Goal: Task Accomplishment & Management: Complete application form

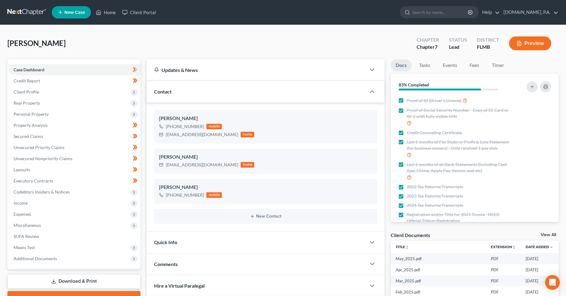
click at [227, 49] on div "[PERSON_NAME] Upgraded Chapter Chapter 7 Status Lead District [GEOGRAPHIC_DATA]…" at bounding box center [282, 45] width 551 height 27
click at [171, 43] on div "[PERSON_NAME] Upgraded Chapter Chapter 7 Status Lead District [GEOGRAPHIC_DATA]…" at bounding box center [282, 45] width 551 height 27
click at [102, 13] on link "Home" at bounding box center [106, 12] width 26 height 11
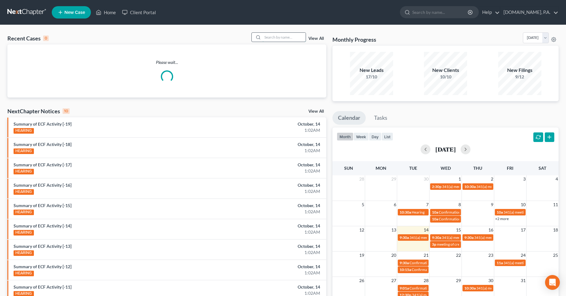
click at [280, 38] on input "search" at bounding box center [284, 37] width 43 height 9
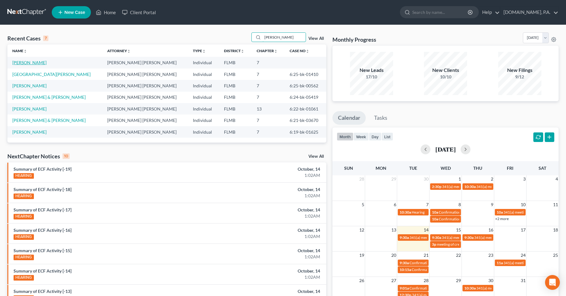
type input "[PERSON_NAME]"
click at [23, 63] on link "[PERSON_NAME]" at bounding box center [29, 62] width 34 height 5
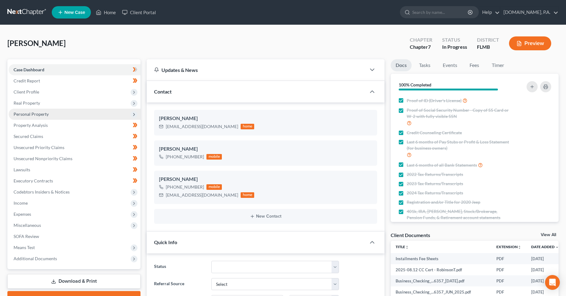
click at [35, 116] on span "Personal Property" at bounding box center [31, 113] width 35 height 5
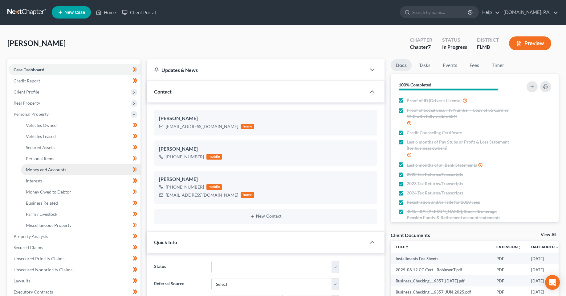
click at [46, 172] on link "Money and Accounts" at bounding box center [81, 169] width 120 height 11
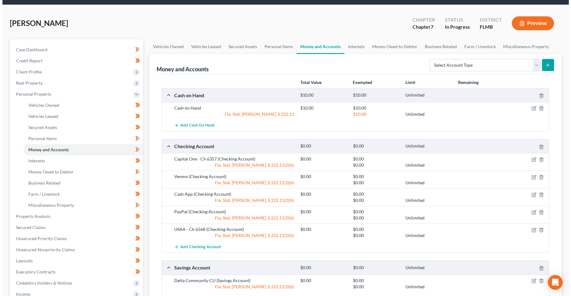
scroll to position [31, 0]
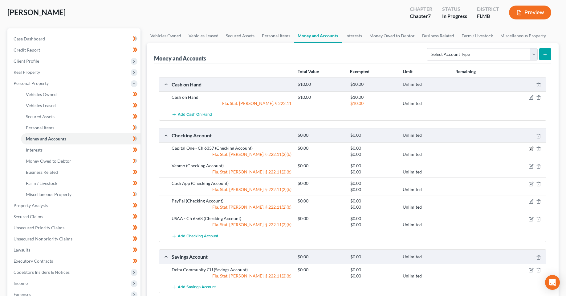
click at [531, 150] on icon "button" at bounding box center [531, 148] width 5 height 5
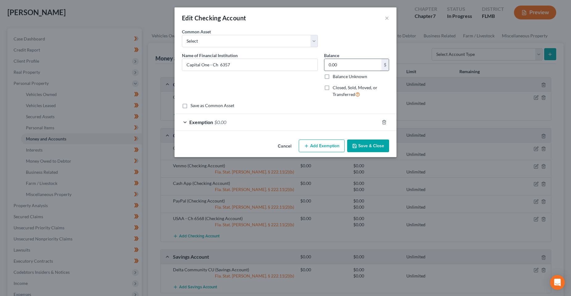
click at [329, 67] on input "0.00" at bounding box center [352, 65] width 57 height 12
type input "421.99"
click at [311, 127] on div "Exemption $0.00" at bounding box center [276, 122] width 205 height 16
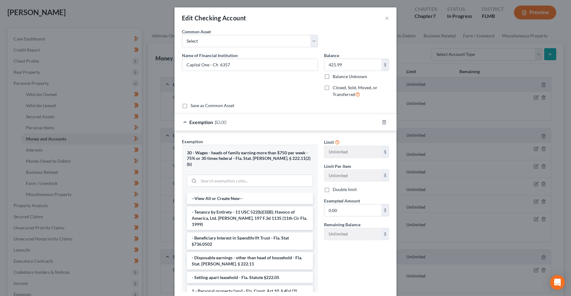
scroll to position [34, 0]
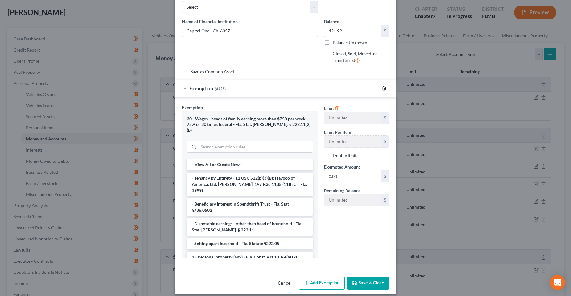
click at [381, 88] on icon "button" at bounding box center [383, 88] width 5 height 5
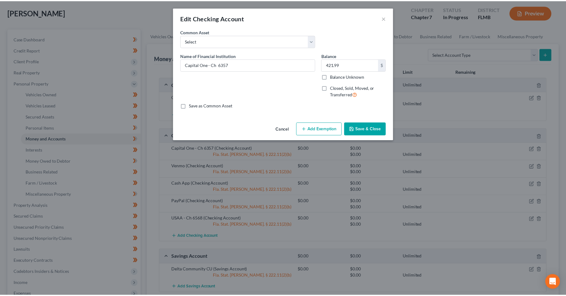
scroll to position [0, 0]
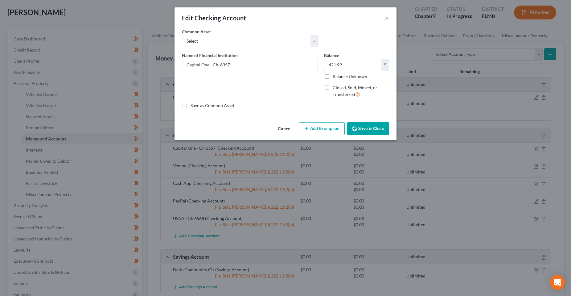
click at [306, 130] on line "button" at bounding box center [306, 128] width 0 height 3
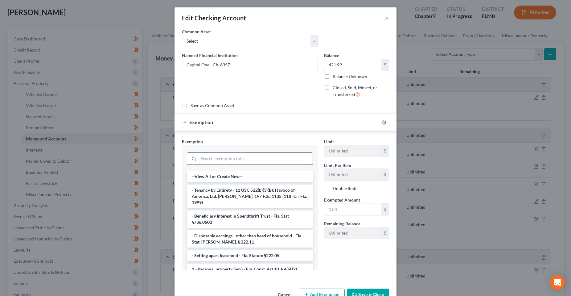
click at [263, 158] on input "search" at bounding box center [255, 159] width 114 height 12
click at [240, 284] on div "An exemption set must first be selected from the Filing Information section. Co…" at bounding box center [285, 156] width 222 height 257
click at [325, 261] on div "Limit Unlimited $ Limit Per Item Unlimited $ Double limit Exempted Amount * $ R…" at bounding box center [356, 206] width 71 height 136
click at [316, 181] on div "Exemption Set must be selected for CA. Exemption * --View All or Create New-- -…" at bounding box center [250, 206] width 142 height 136
click at [279, 155] on input "search" at bounding box center [255, 159] width 114 height 12
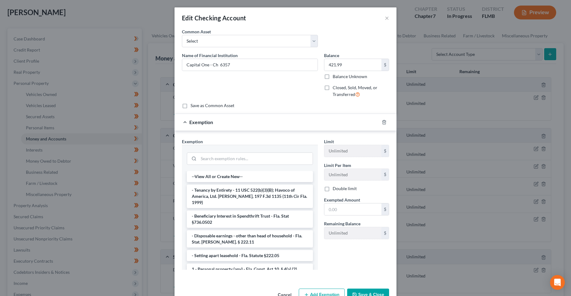
click at [336, 255] on div "Limit Unlimited $ Limit Per Item Unlimited $ Double limit Exempted Amount * $ R…" at bounding box center [356, 206] width 71 height 136
click at [249, 160] on input "search" at bounding box center [255, 159] width 114 height 12
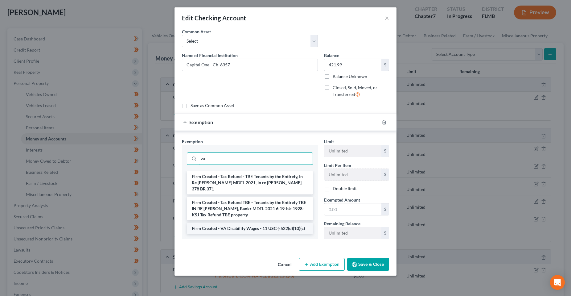
type input "va"
click at [255, 227] on li "Firm Created - VA Disability Wages - 11 USC § 522(d)(10)(c)" at bounding box center [250, 227] width 126 height 11
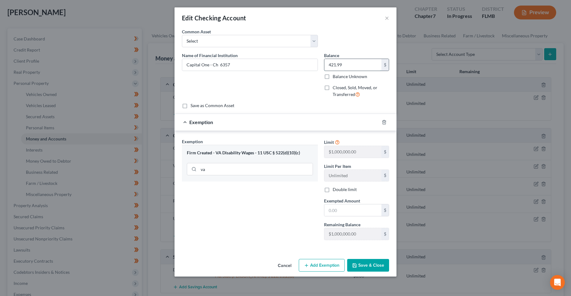
click at [352, 61] on input "421.99" at bounding box center [352, 65] width 57 height 12
click at [352, 210] on input "text" at bounding box center [352, 210] width 57 height 12
paste input "421.99"
type input "421.99"
click at [306, 223] on div "Exemption Set must be selected for CA. Exemption * Firm Created - VA Disability…" at bounding box center [250, 191] width 142 height 107
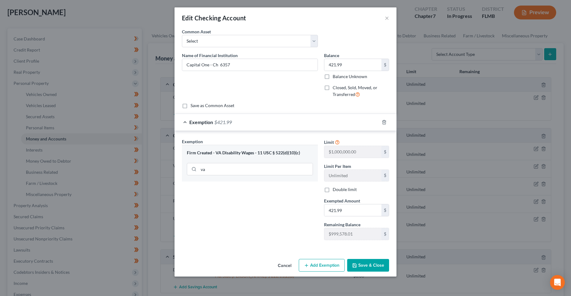
click at [366, 269] on button "Save & Close" at bounding box center [368, 265] width 42 height 13
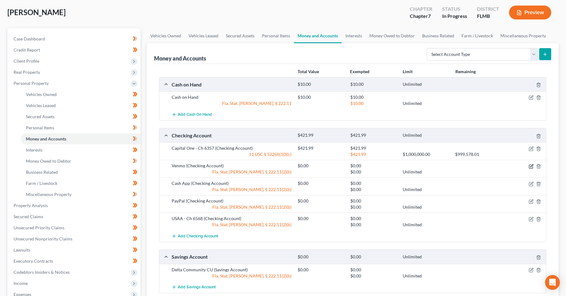
click at [530, 166] on icon "button" at bounding box center [531, 166] width 5 height 5
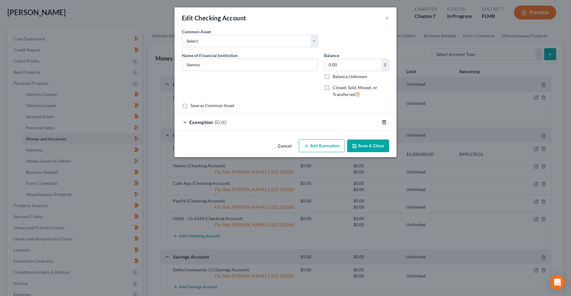
click at [383, 122] on icon "button" at bounding box center [383, 122] width 5 height 5
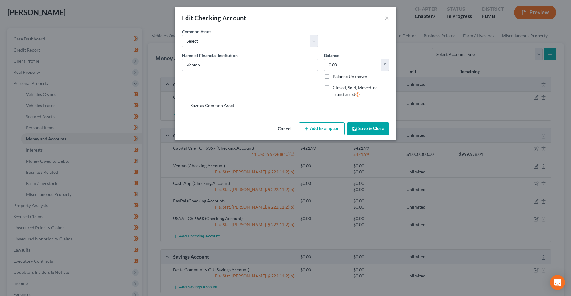
click at [373, 126] on button "Save & Close" at bounding box center [368, 128] width 42 height 13
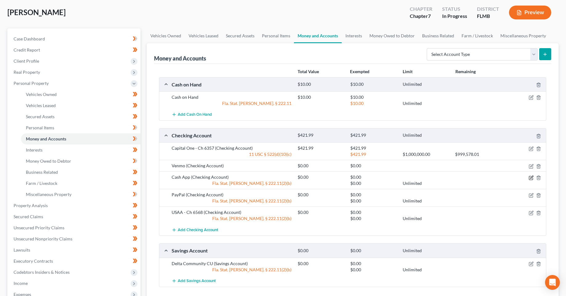
click at [529, 177] on icon "button" at bounding box center [531, 177] width 5 height 5
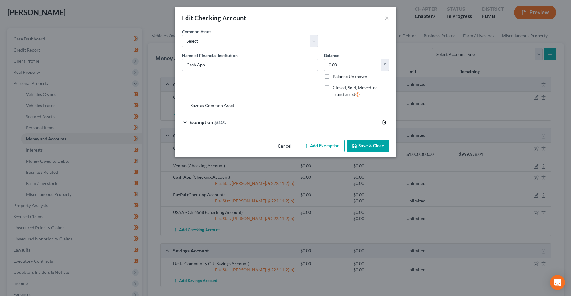
click at [385, 121] on icon "button" at bounding box center [383, 122] width 3 height 4
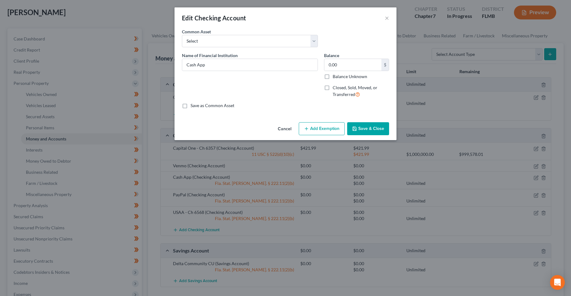
click at [362, 134] on button "Save & Close" at bounding box center [368, 128] width 42 height 13
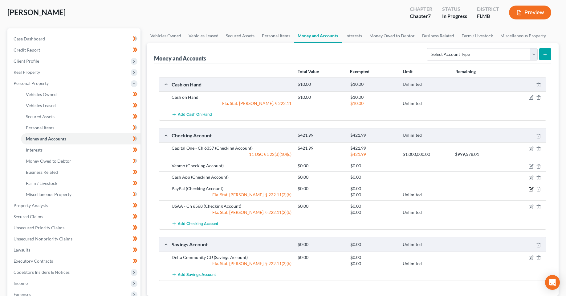
click at [529, 189] on icon "button" at bounding box center [531, 188] width 5 height 5
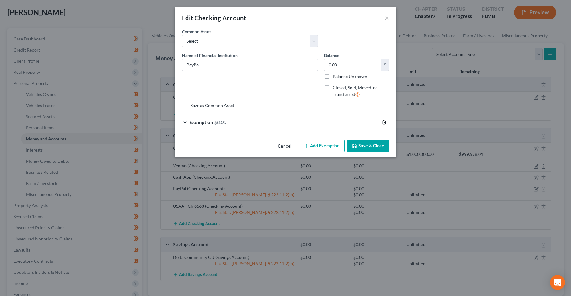
click at [384, 121] on icon "button" at bounding box center [383, 122] width 5 height 5
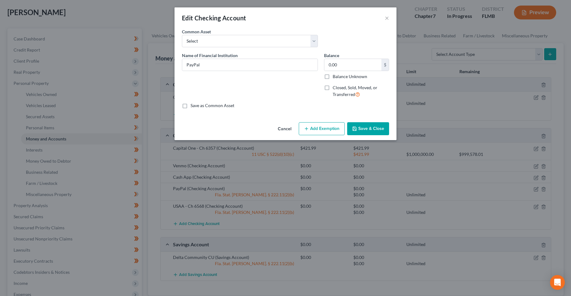
click at [367, 125] on button "Save & Close" at bounding box center [368, 128] width 42 height 13
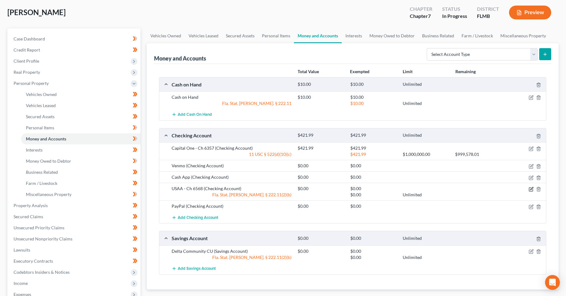
click at [531, 189] on icon "button" at bounding box center [531, 188] width 3 height 3
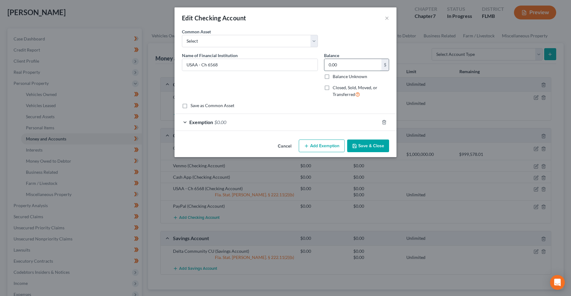
click at [365, 63] on input "0.00" at bounding box center [352, 65] width 57 height 12
type input "449.38"
click at [301, 121] on div "Exemption $0.00" at bounding box center [276, 122] width 205 height 16
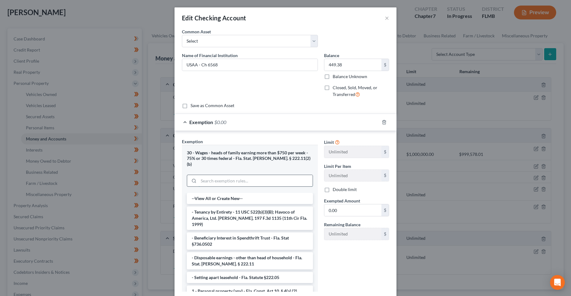
click at [265, 175] on input "search" at bounding box center [255, 181] width 114 height 12
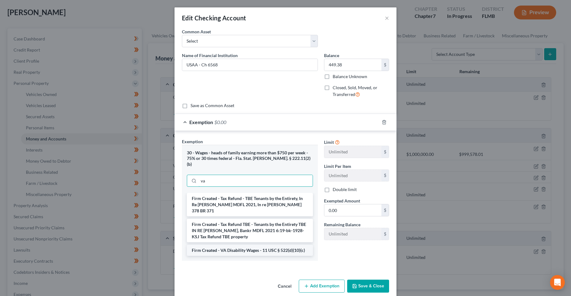
type input "va"
click at [251, 245] on li "Firm Created - VA Disability Wages - 11 USC § 522(d)(10)(c)" at bounding box center [250, 249] width 126 height 11
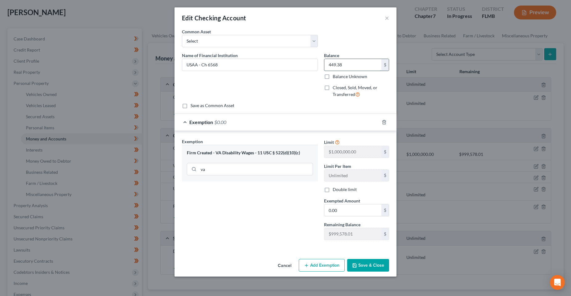
click at [358, 63] on input "449.38" at bounding box center [352, 65] width 57 height 12
click at [349, 212] on input "0.00" at bounding box center [352, 210] width 57 height 12
paste input "449.38"
type input "449.38"
click at [361, 267] on button "Save & Close" at bounding box center [368, 265] width 42 height 13
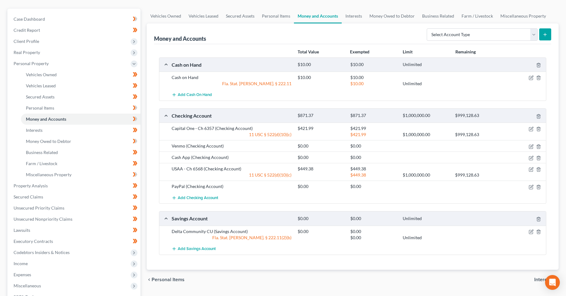
scroll to position [62, 0]
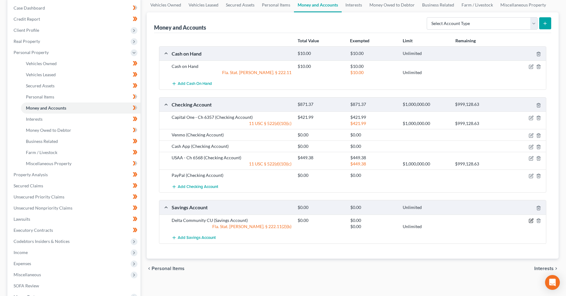
click at [531, 222] on icon "button" at bounding box center [531, 220] width 5 height 5
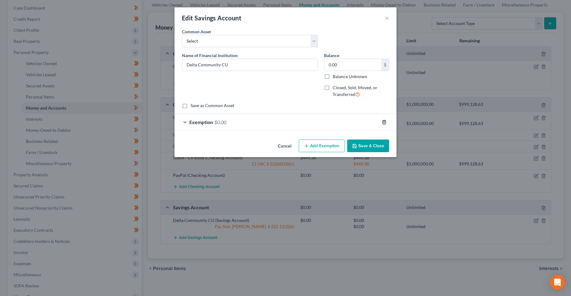
click at [385, 121] on polyline "button" at bounding box center [384, 121] width 4 height 0
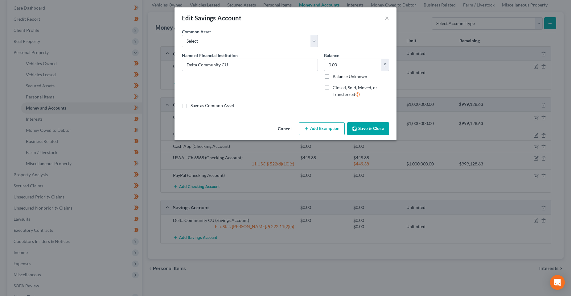
click at [373, 123] on button "Save & Close" at bounding box center [368, 128] width 42 height 13
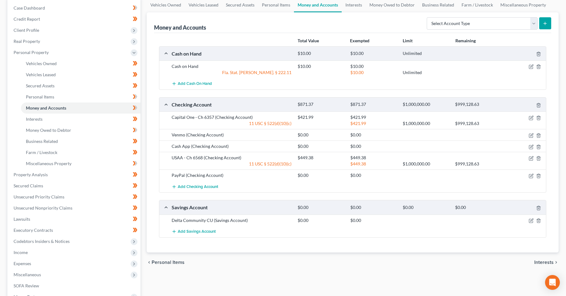
click at [227, 271] on div "chevron_left Personal Items Interests chevron_right" at bounding box center [353, 262] width 412 height 20
click at [137, 108] on icon at bounding box center [136, 107] width 3 height 4
click at [115, 100] on link "Personal Items" at bounding box center [81, 96] width 120 height 11
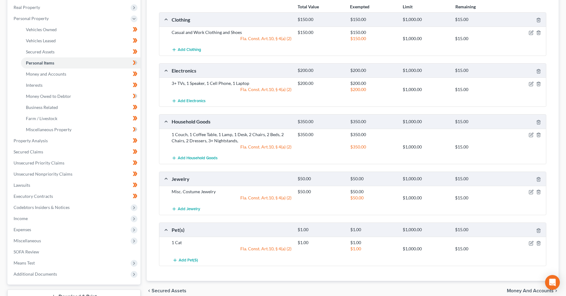
scroll to position [62, 0]
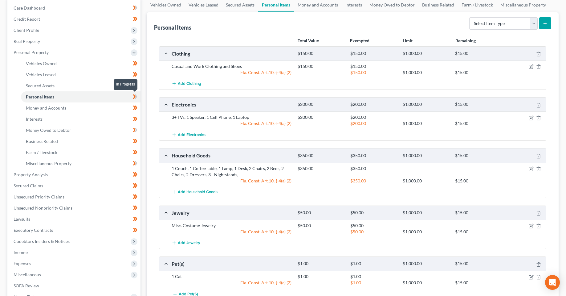
click at [135, 96] on icon at bounding box center [134, 96] width 3 height 4
click at [122, 130] on link "Money Owed to Debtor" at bounding box center [81, 129] width 120 height 11
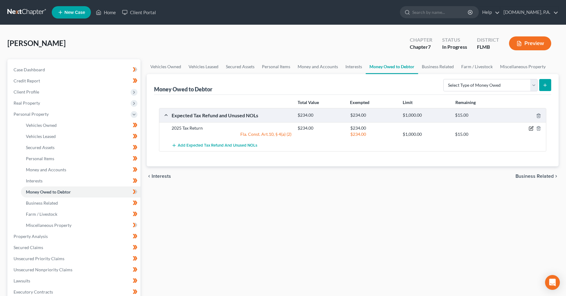
click at [532, 127] on icon "button" at bounding box center [531, 127] width 3 height 3
select select "0"
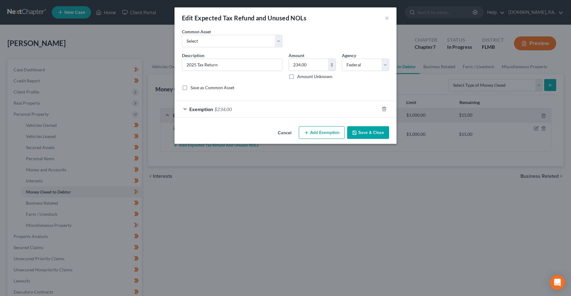
click at [259, 107] on div "Exemption $234.00" at bounding box center [276, 109] width 205 height 16
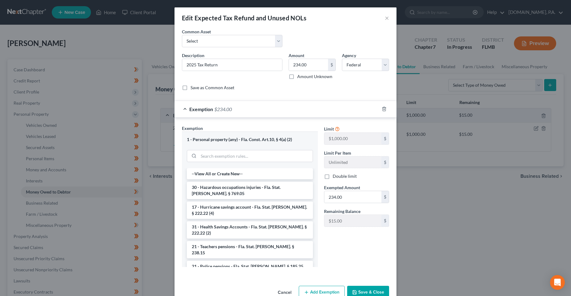
click at [359, 267] on div "Limit $1,000.00 $ Limit Per Item Unlimited $ Double limit Exempted Amount * 234…" at bounding box center [356, 198] width 71 height 147
click at [361, 289] on button "Save & Close" at bounding box center [368, 291] width 42 height 13
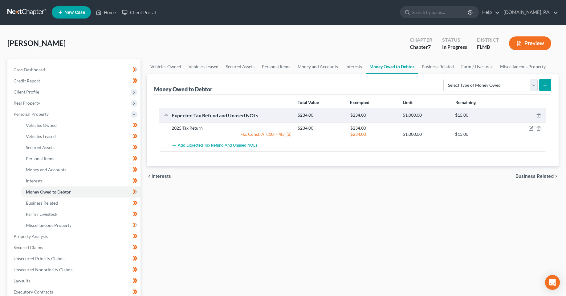
drag, startPoint x: 409, startPoint y: 260, endPoint x: 251, endPoint y: 228, distance: 161.4
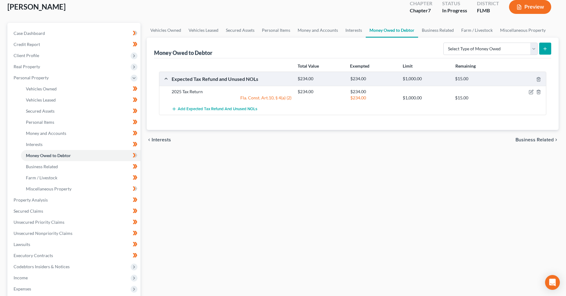
scroll to position [92, 0]
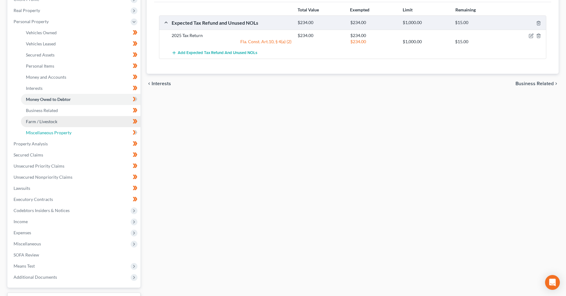
drag, startPoint x: 94, startPoint y: 128, endPoint x: 128, endPoint y: 126, distance: 34.6
click at [94, 128] on link "Miscellaneous Property" at bounding box center [81, 132] width 120 height 11
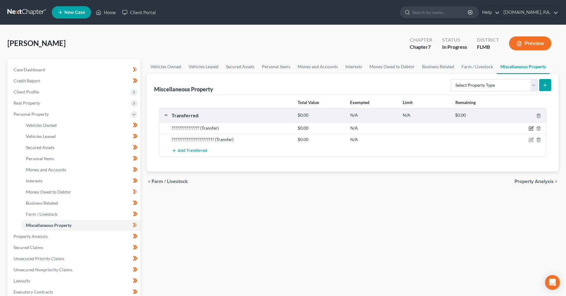
click at [531, 129] on icon "button" at bounding box center [531, 127] width 3 height 3
select select "Ordinary ([DATE])"
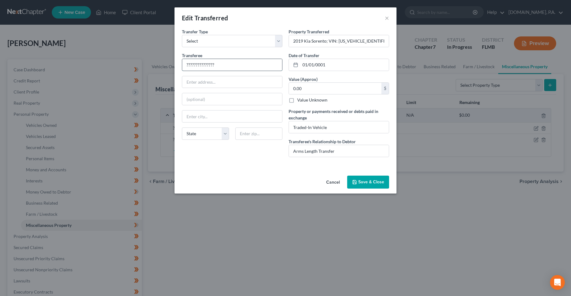
click at [227, 65] on input "???????????????" at bounding box center [232, 65] width 100 height 12
drag, startPoint x: 226, startPoint y: 65, endPoint x: 163, endPoint y: 64, distance: 63.5
click at [163, 64] on div "Edit Transferred × An exemption set must first be selected from the Filing Info…" at bounding box center [285, 148] width 571 height 296
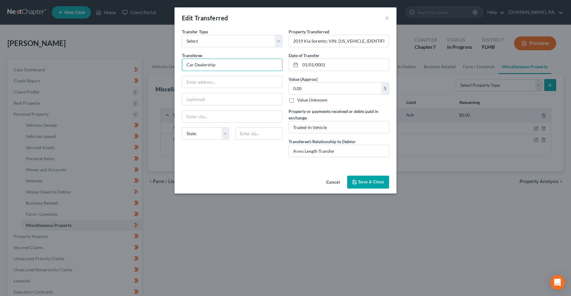
type input "Car Dealership"
click at [358, 185] on button "Save & Close" at bounding box center [368, 181] width 42 height 13
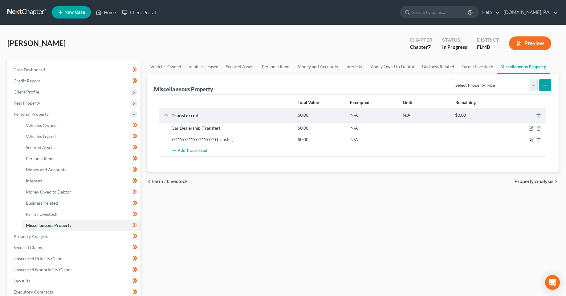
click at [531, 139] on icon "button" at bounding box center [531, 139] width 3 height 3
select select "Ordinary ([DATE])"
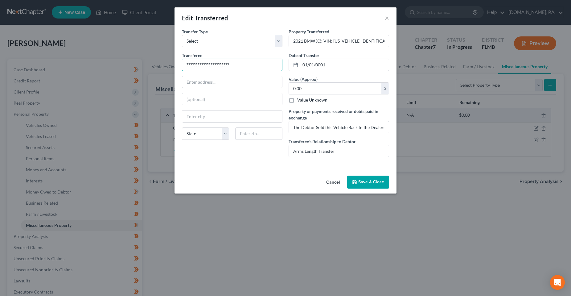
drag, startPoint x: 244, startPoint y: 68, endPoint x: 147, endPoint y: 69, distance: 97.4
click at [147, 69] on div "Edit Transferred × An exemption set must first be selected from the Filing Info…" at bounding box center [285, 148] width 571 height 296
paste input "Car Dealership"
type input "Car Dealership"
click at [361, 178] on button "Save & Close" at bounding box center [368, 181] width 42 height 13
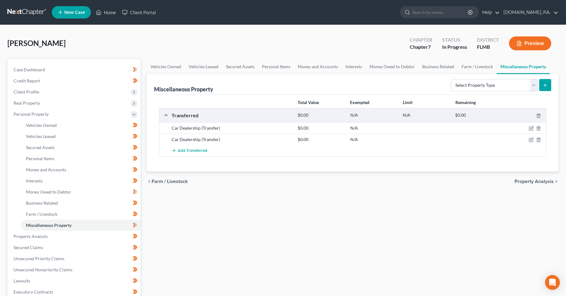
click at [333, 254] on div "Vehicles Owned Vehicles Leased Secured Assets Personal Items Money and Accounts…" at bounding box center [353, 237] width 418 height 356
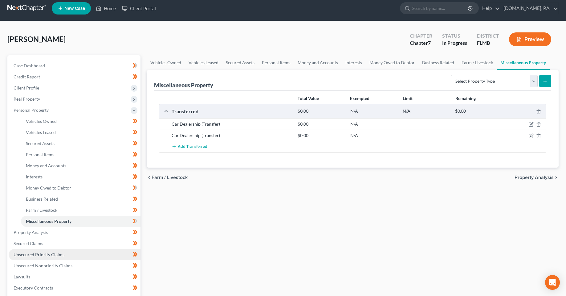
scroll to position [31, 0]
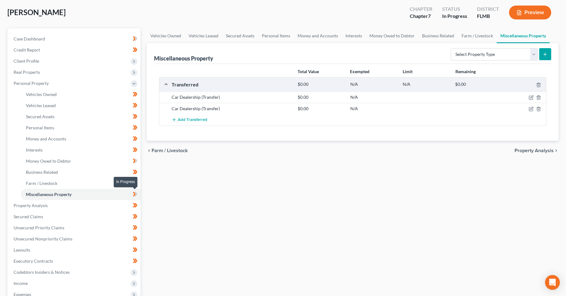
click at [135, 194] on icon at bounding box center [134, 194] width 3 height 4
click at [113, 160] on link "Money Owed to Debtor" at bounding box center [81, 160] width 120 height 11
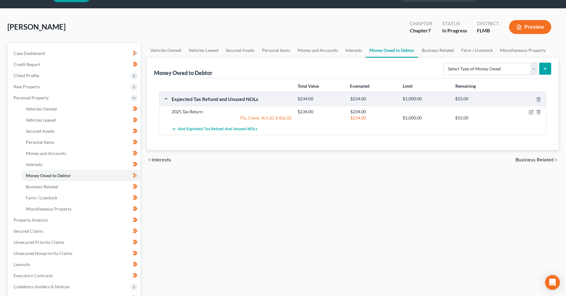
scroll to position [31, 0]
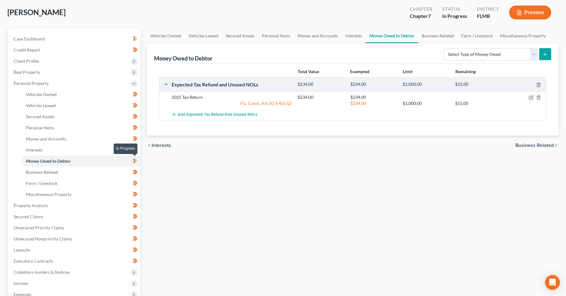
click at [136, 160] on icon at bounding box center [135, 161] width 5 height 8
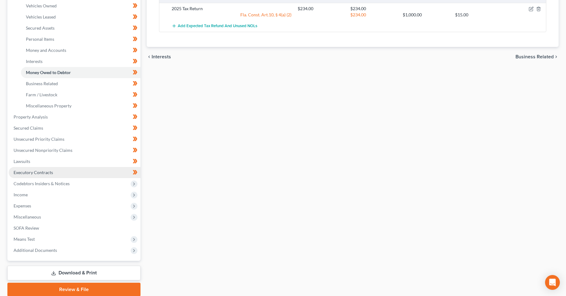
scroll to position [123, 0]
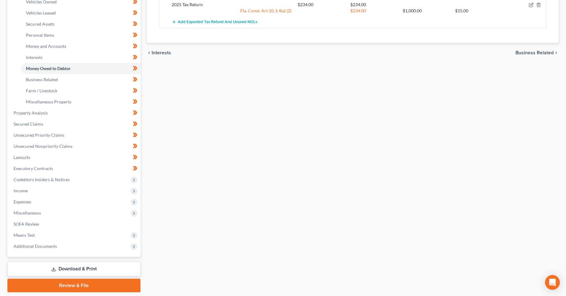
click at [252, 222] on div "Vehicles Owned Vehicles Leased Secured Assets Personal Items Money and Accounts…" at bounding box center [353, 114] width 418 height 356
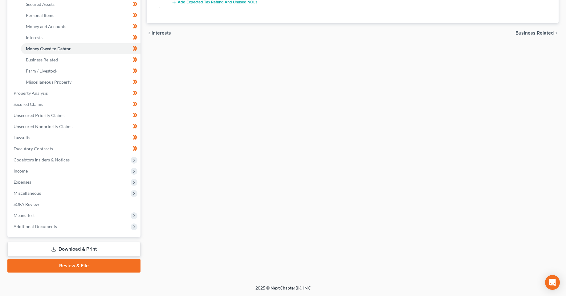
click at [83, 268] on link "Review & File" at bounding box center [73, 266] width 133 height 14
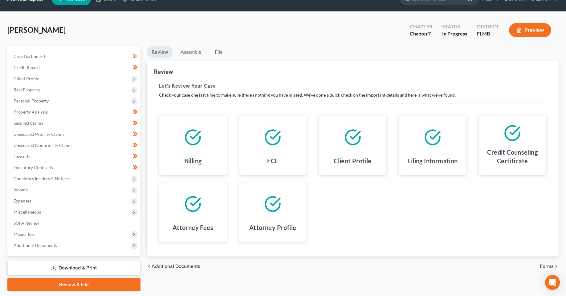
scroll to position [32, 0]
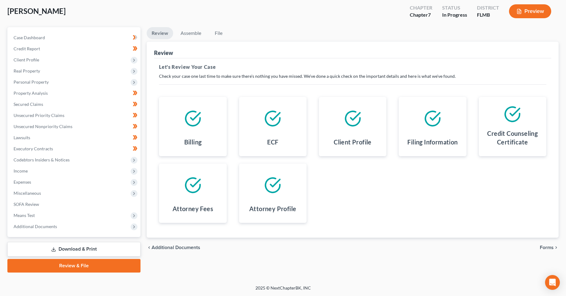
click at [550, 248] on span "Forms" at bounding box center [547, 247] width 14 height 5
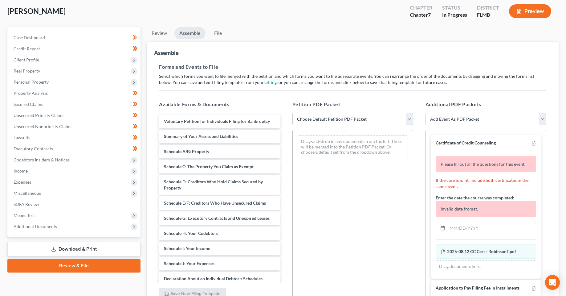
click at [355, 117] on select "Choose Default Petition PDF Packet Complete Bankruptcy Petition (all forms and …" at bounding box center [352, 119] width 121 height 12
select select "1"
click at [292, 113] on select "Choose Default Petition PDF Packet Complete Bankruptcy Petition (all forms and …" at bounding box center [352, 119] width 121 height 12
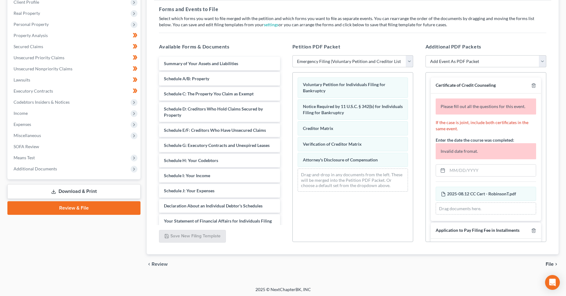
scroll to position [91, 0]
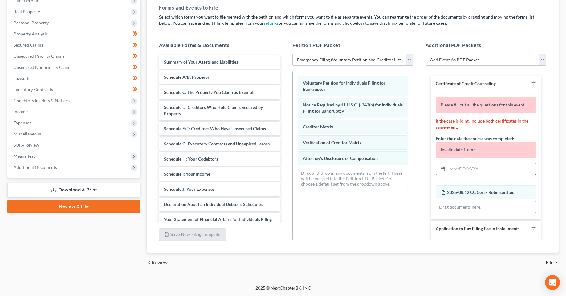
click at [458, 166] on input "text" at bounding box center [491, 169] width 88 height 12
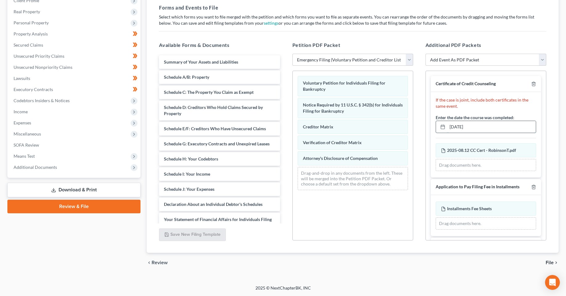
click at [459, 126] on input "[DATE]" at bounding box center [491, 127] width 88 height 12
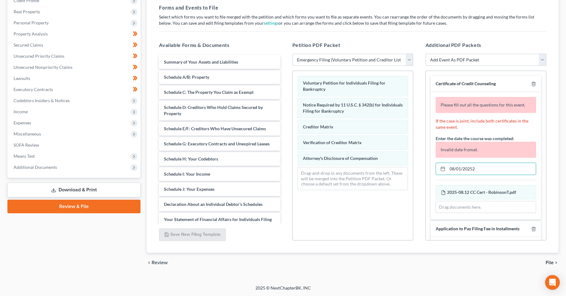
drag, startPoint x: 479, startPoint y: 170, endPoint x: 427, endPoint y: 170, distance: 51.5
click at [430, 170] on div "Certificate of Credit Counseling Please fill out all the questions for this eve…" at bounding box center [486, 215] width 120 height 288
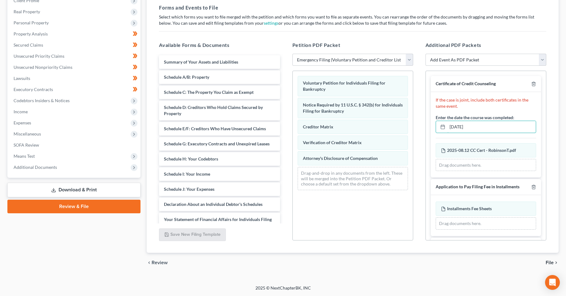
type input "[DATE]"
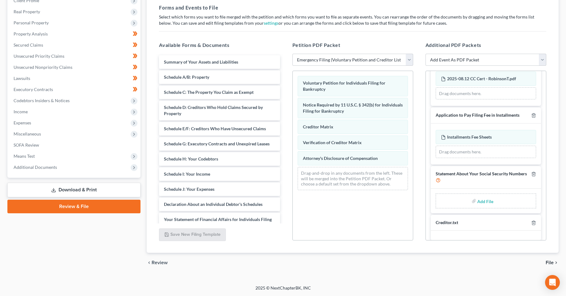
scroll to position [77, 0]
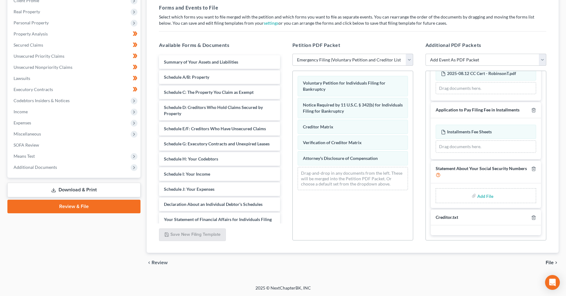
type input "C:\fakepath\Form 121 - RobinsonT.pdf"
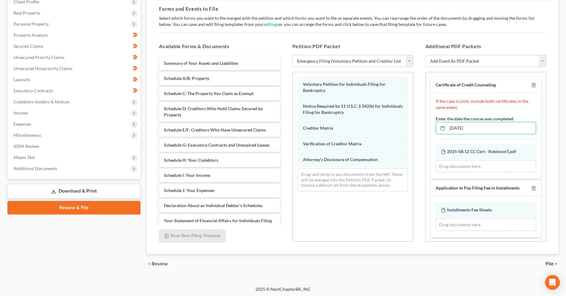
scroll to position [91, 0]
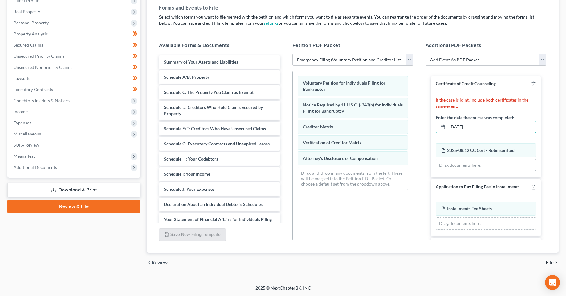
click at [551, 262] on span "File" at bounding box center [550, 262] width 8 height 5
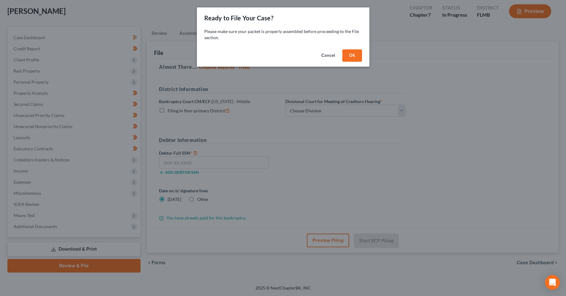
scroll to position [32, 0]
click at [358, 52] on button "OK" at bounding box center [355, 55] width 20 height 12
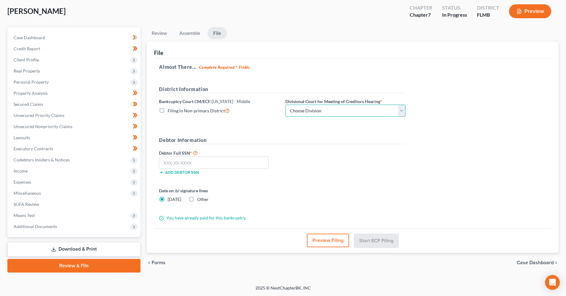
click at [349, 115] on select "Choose Division [GEOGRAPHIC_DATA][PERSON_NAME] [GEOGRAPHIC_DATA] [GEOGRAPHIC_DA…" at bounding box center [345, 110] width 120 height 12
select select "2"
click at [285, 104] on select "Choose Division [GEOGRAPHIC_DATA][PERSON_NAME] [GEOGRAPHIC_DATA] [GEOGRAPHIC_DA…" at bounding box center [345, 110] width 120 height 12
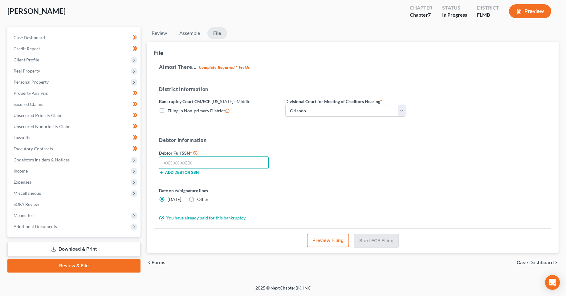
click at [250, 160] on input "text" at bounding box center [214, 162] width 110 height 12
click at [202, 166] on input "text" at bounding box center [214, 162] width 110 height 12
type input "295-86-0071"
click at [370, 184] on form "District Information Bankruptcy Court CM/ECF: [US_STATE] - Middle Filing in Non…" at bounding box center [282, 153] width 247 height 136
click at [287, 158] on div "Debtor Full SSN * 295-86-0071 Add debtor SSN" at bounding box center [282, 164] width 253 height 31
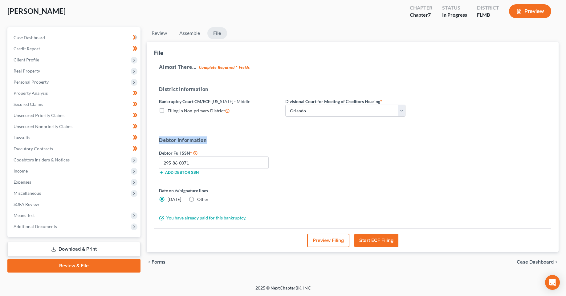
drag, startPoint x: 206, startPoint y: 137, endPoint x: 155, endPoint y: 140, distance: 50.9
click at [155, 140] on div "Almost There... Complete Required * Fields District Information Bankruptcy Cour…" at bounding box center [352, 143] width 397 height 170
click at [378, 190] on div "Date on /s/ signature lines [DATE] Other" at bounding box center [282, 197] width 253 height 20
click at [339, 168] on div "Debtor Full SSN * 295-86-0071 Add debtor SSN" at bounding box center [282, 164] width 253 height 31
click at [324, 185] on form "District Information Bankruptcy Court CM/ECF: [US_STATE] - Middle Filing in Non…" at bounding box center [282, 153] width 247 height 136
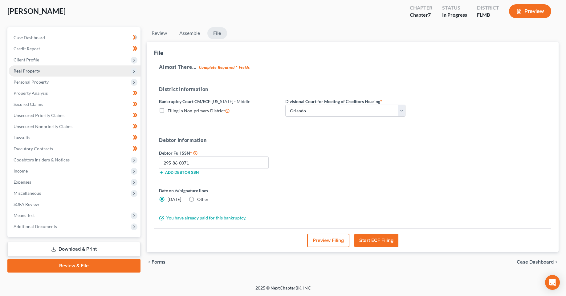
click at [368, 241] on button "Start ECF Filing" at bounding box center [376, 240] width 44 height 14
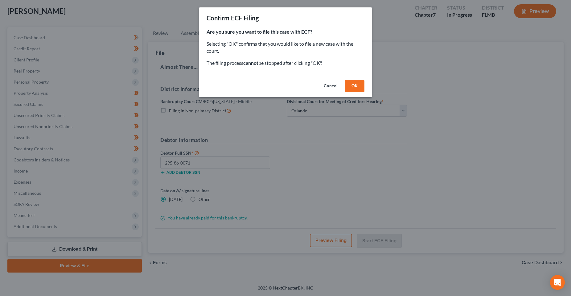
drag, startPoint x: 348, startPoint y: 88, endPoint x: 330, endPoint y: 88, distance: 18.2
click at [337, 101] on div "Confirm ECF Filing Are you sure you want to file this case with ECF? Selecting …" at bounding box center [285, 148] width 571 height 296
click at [330, 88] on button "Cancel" at bounding box center [330, 86] width 23 height 12
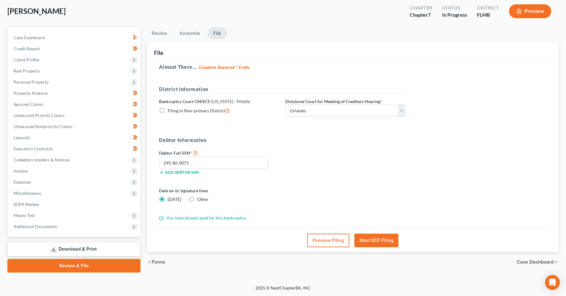
click at [369, 238] on button "Start ECF Filing" at bounding box center [376, 240] width 44 height 14
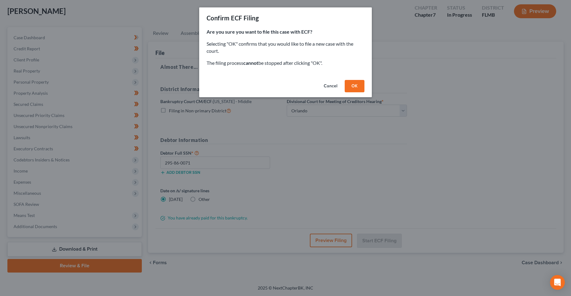
click at [356, 84] on button "OK" at bounding box center [355, 86] width 20 height 12
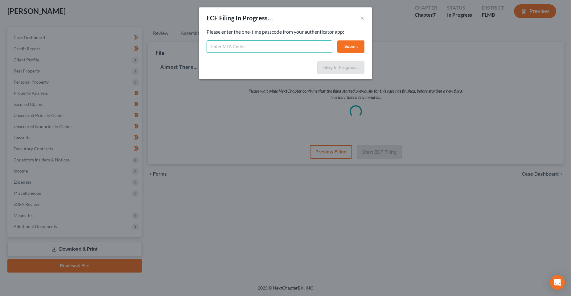
click at [258, 43] on input "text" at bounding box center [269, 46] width 126 height 12
type input "324880"
click at [353, 51] on button "Submit" at bounding box center [350, 46] width 27 height 12
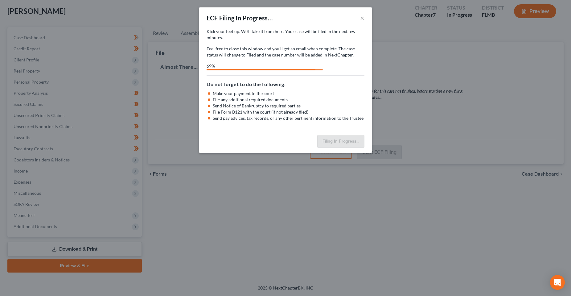
select select "2"
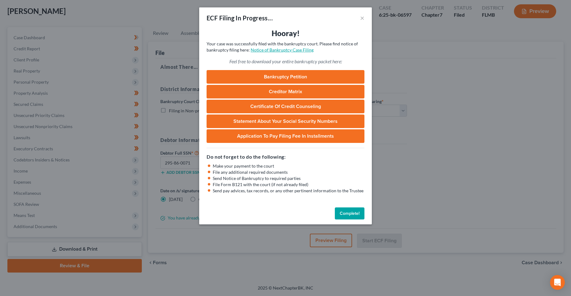
click at [279, 50] on link "Notice of Bankruptcy Case Filing" at bounding box center [282, 49] width 63 height 5
click at [355, 208] on button "Complete!" at bounding box center [350, 213] width 30 height 12
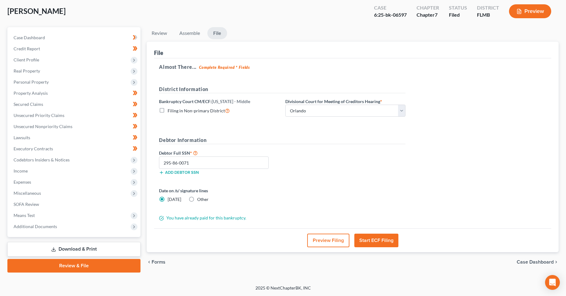
scroll to position [0, 0]
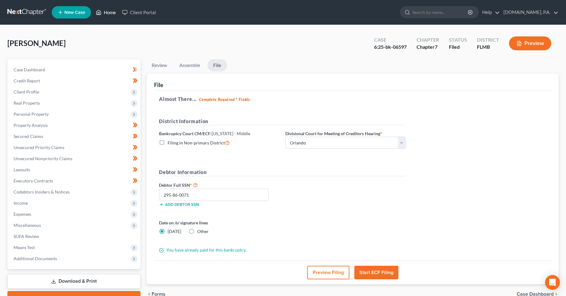
click at [105, 14] on link "Home" at bounding box center [106, 12] width 26 height 11
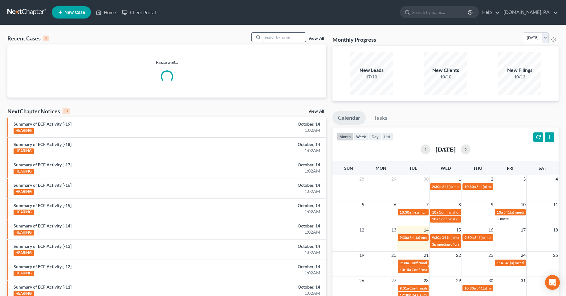
click at [283, 40] on input "search" at bounding box center [284, 37] width 43 height 9
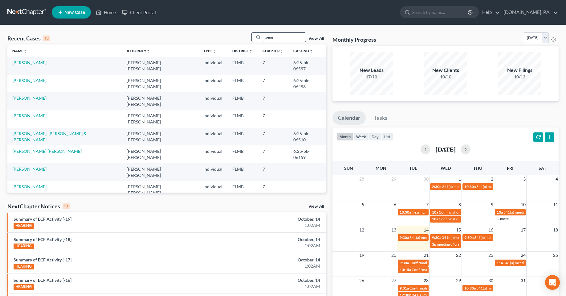
type input "laeng"
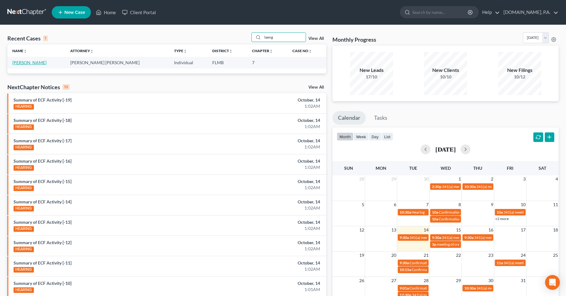
click at [25, 65] on link "[PERSON_NAME]" at bounding box center [29, 62] width 34 height 5
select select "4"
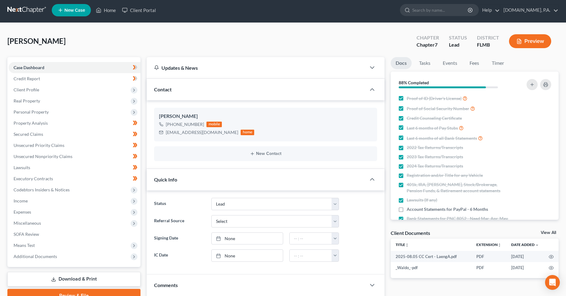
scroll to position [181, 0]
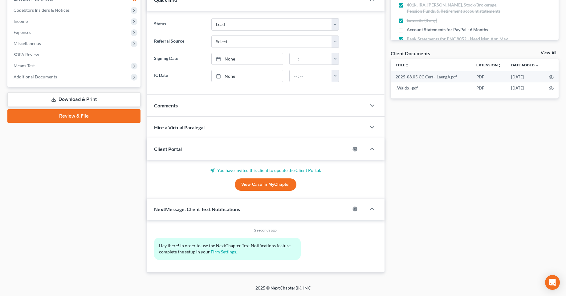
click at [81, 100] on link "Download & Print" at bounding box center [73, 99] width 133 height 14
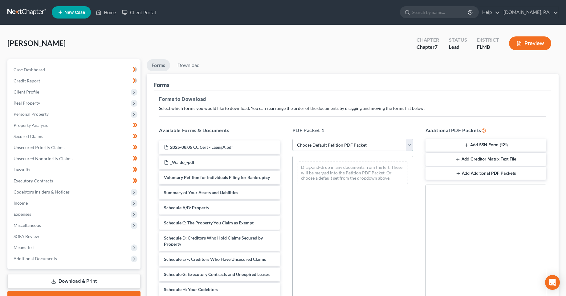
click at [353, 143] on select "Choose Default Petition PDF Packet Complete Bankruptcy Petition (all forms and …" at bounding box center [352, 145] width 121 height 12
click at [353, 100] on h5 "Forms to Download" at bounding box center [352, 98] width 387 height 7
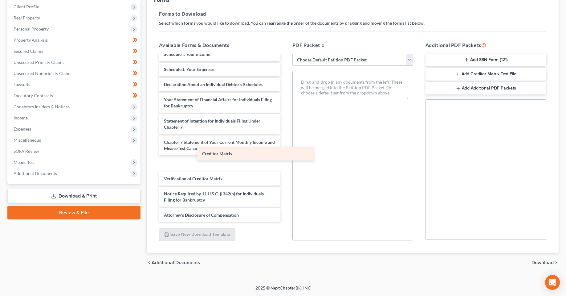
scroll to position [150, 0]
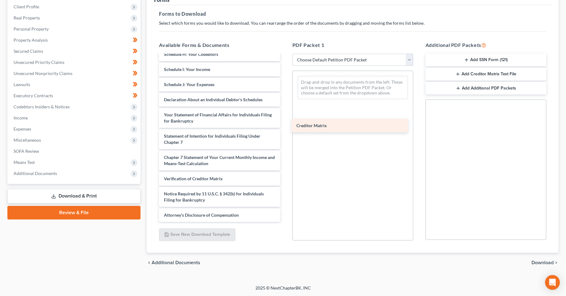
drag, startPoint x: 193, startPoint y: 167, endPoint x: 326, endPoint y: 129, distance: 137.8
click at [285, 129] on div "Creditor Matrix 2025-08.05 CC Cert - LaengA.pdf _Waldo_-pdf Voluntary Petition …" at bounding box center [219, 63] width 131 height 316
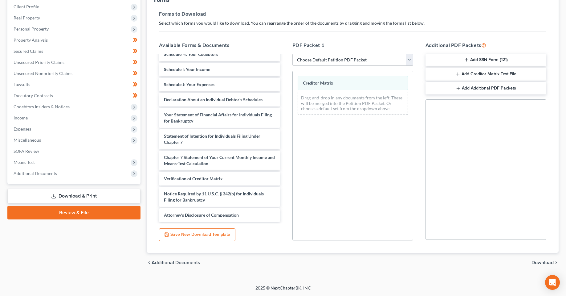
click at [547, 262] on span "Download" at bounding box center [543, 262] width 22 height 5
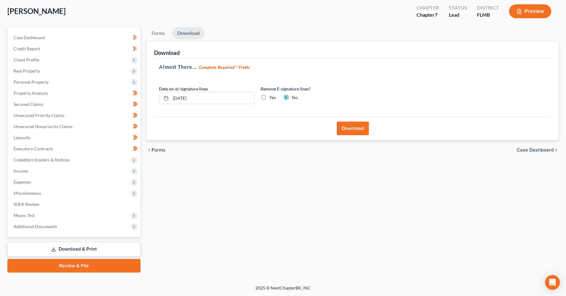
click at [370, 128] on div "Download" at bounding box center [352, 128] width 397 height 24
click at [356, 132] on button "Download" at bounding box center [353, 128] width 32 height 14
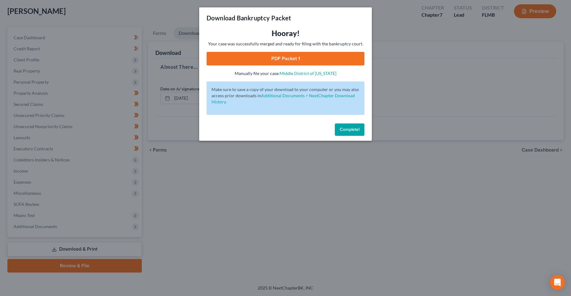
click at [288, 56] on link "PDF Packet 1" at bounding box center [285, 59] width 158 height 14
click at [349, 129] on span "Complete!" at bounding box center [350, 129] width 20 height 5
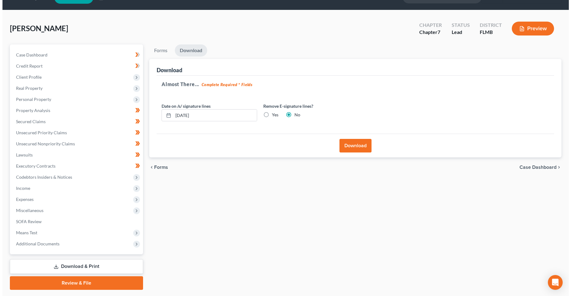
scroll to position [0, 0]
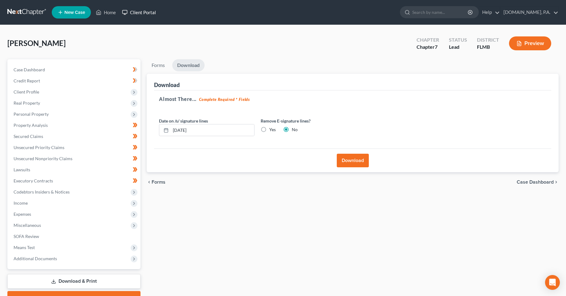
click at [145, 14] on link "Client Portal" at bounding box center [139, 12] width 40 height 11
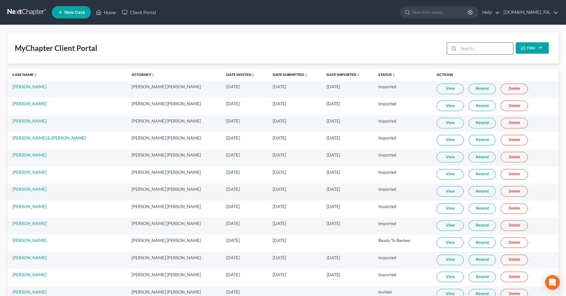
click at [487, 48] on input "search" at bounding box center [486, 49] width 55 height 12
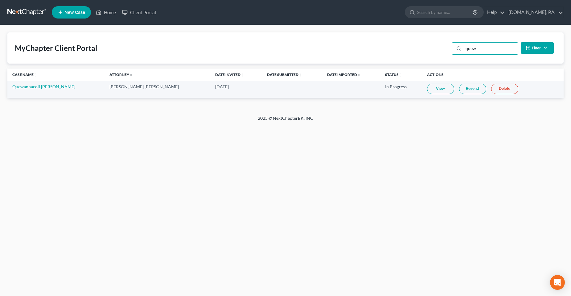
type input "quew"
click at [459, 92] on link "Resend" at bounding box center [472, 89] width 27 height 10
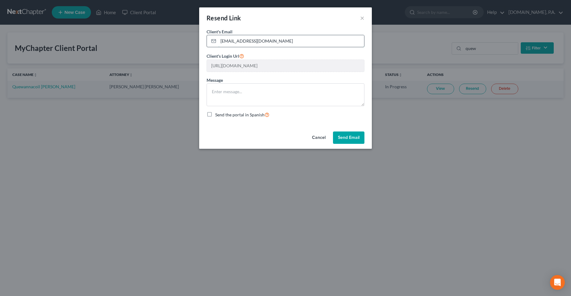
drag, startPoint x: 220, startPoint y: 43, endPoint x: 272, endPoint y: 43, distance: 52.1
click at [272, 43] on input "[EMAIL_ADDRESS][DOMAIN_NAME]" at bounding box center [291, 41] width 146 height 12
click at [255, 134] on div "Cancel Send Email" at bounding box center [285, 139] width 173 height 20
